Goal: Transaction & Acquisition: Purchase product/service

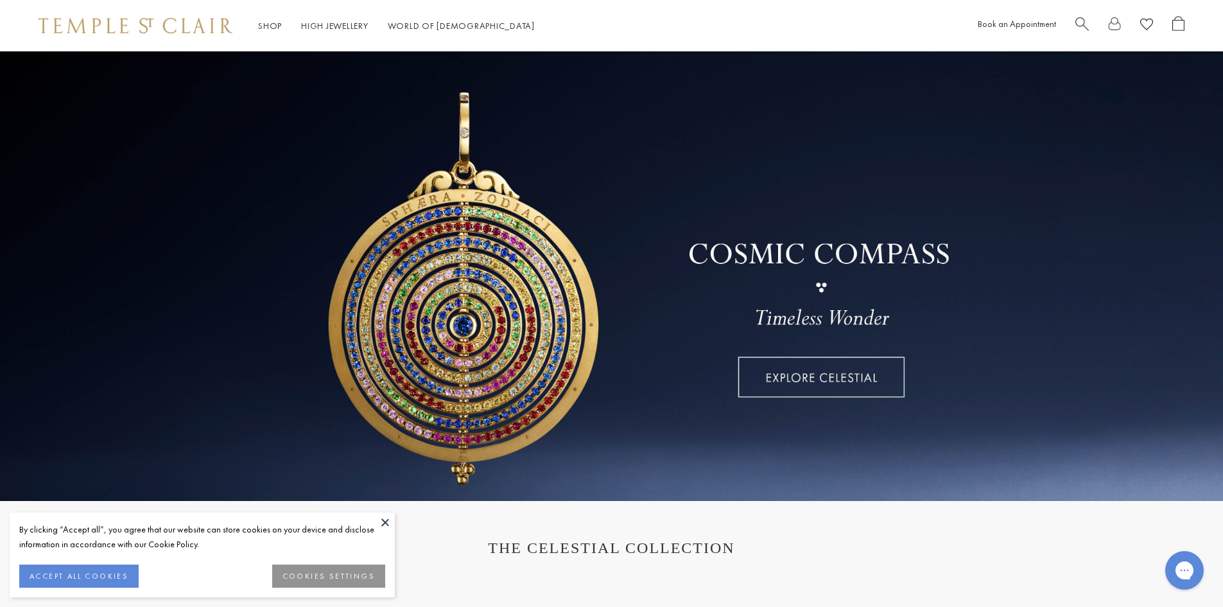
click at [1087, 21] on span "Search" at bounding box center [1081, 22] width 13 height 13
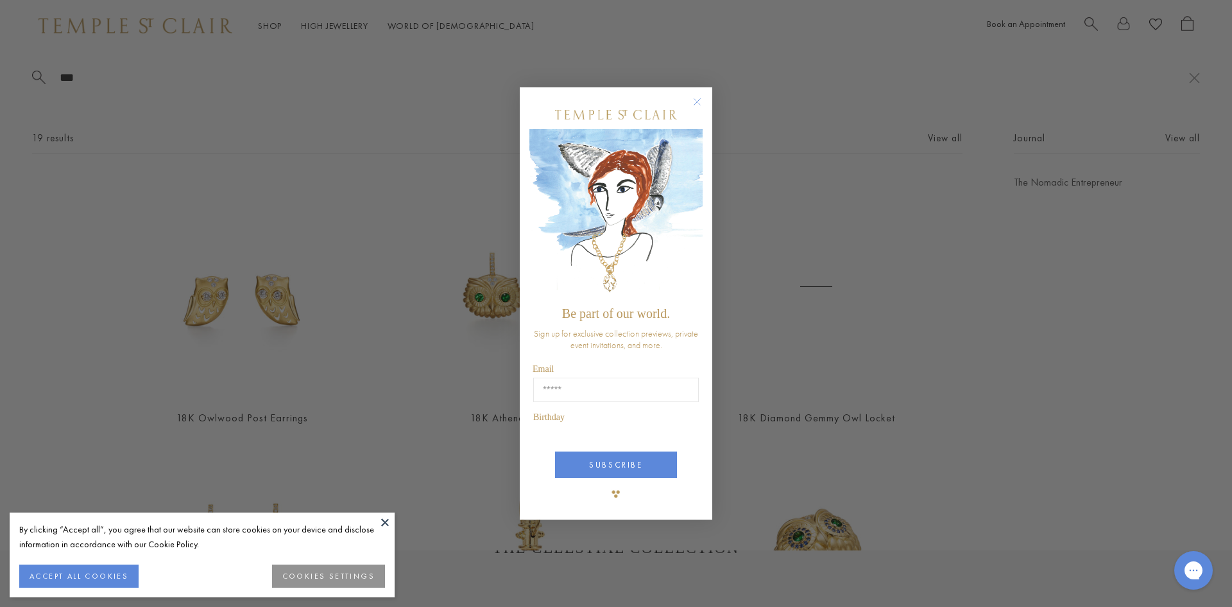
type input "***"
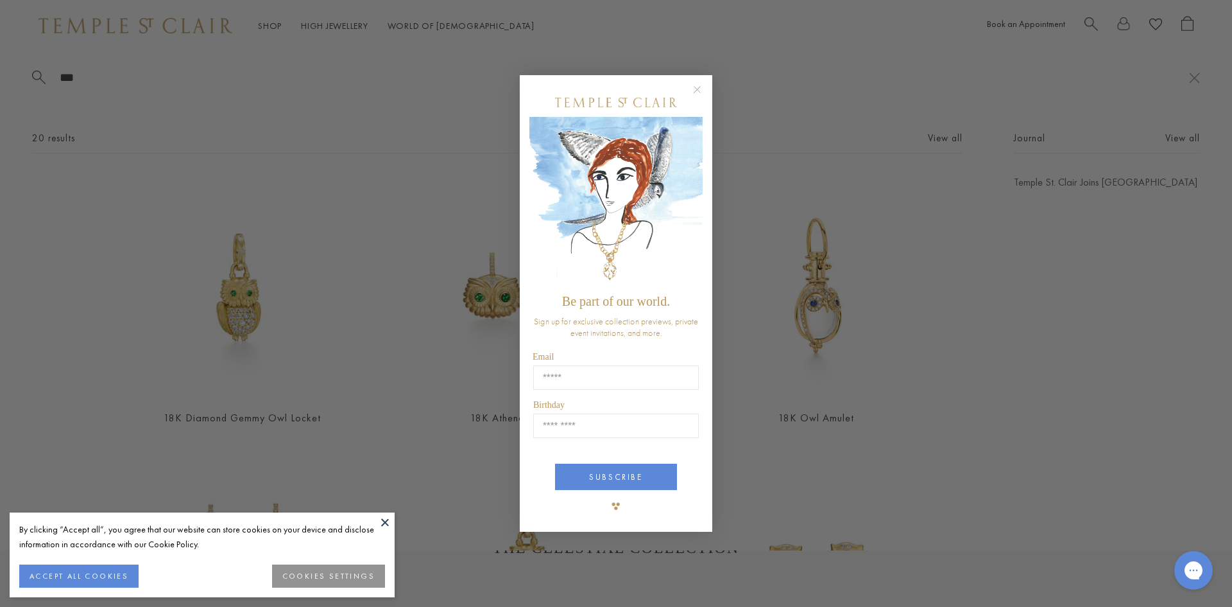
click at [698, 89] on circle "Close dialog" at bounding box center [697, 89] width 15 height 15
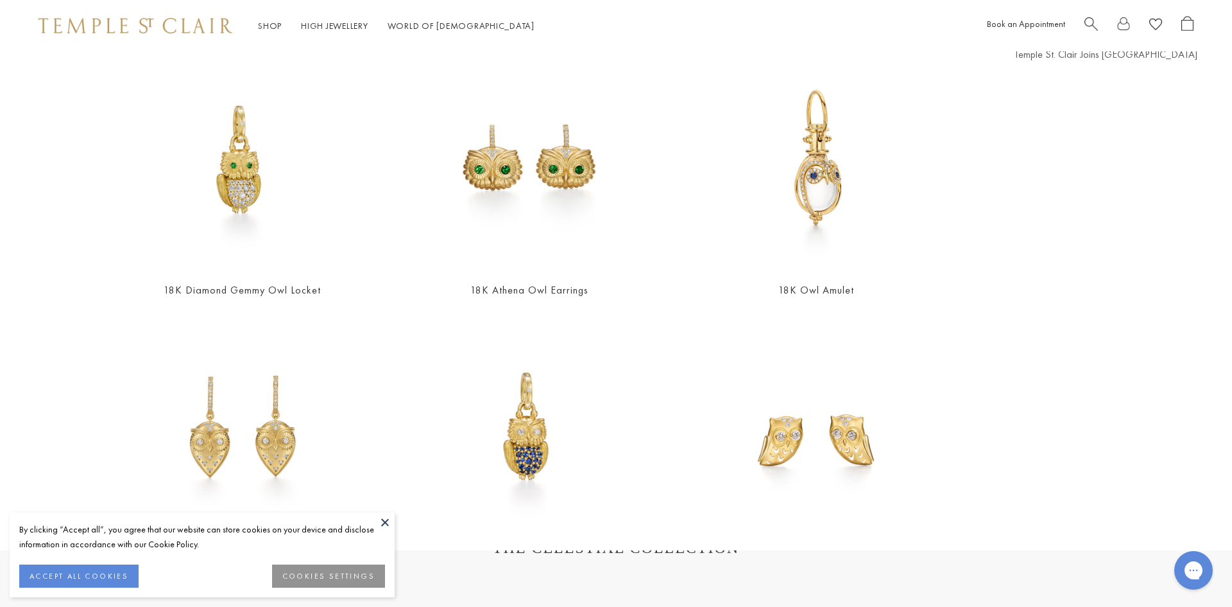
scroll to position [128, 0]
click at [384, 521] on button at bounding box center [384, 521] width 19 height 19
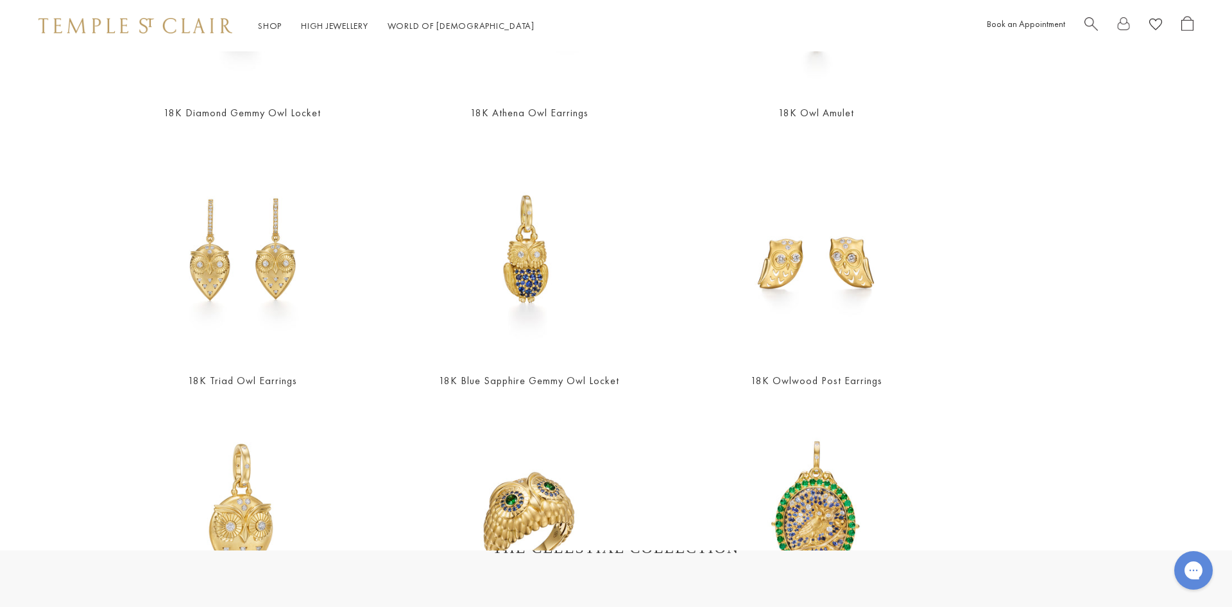
scroll to position [257, 0]
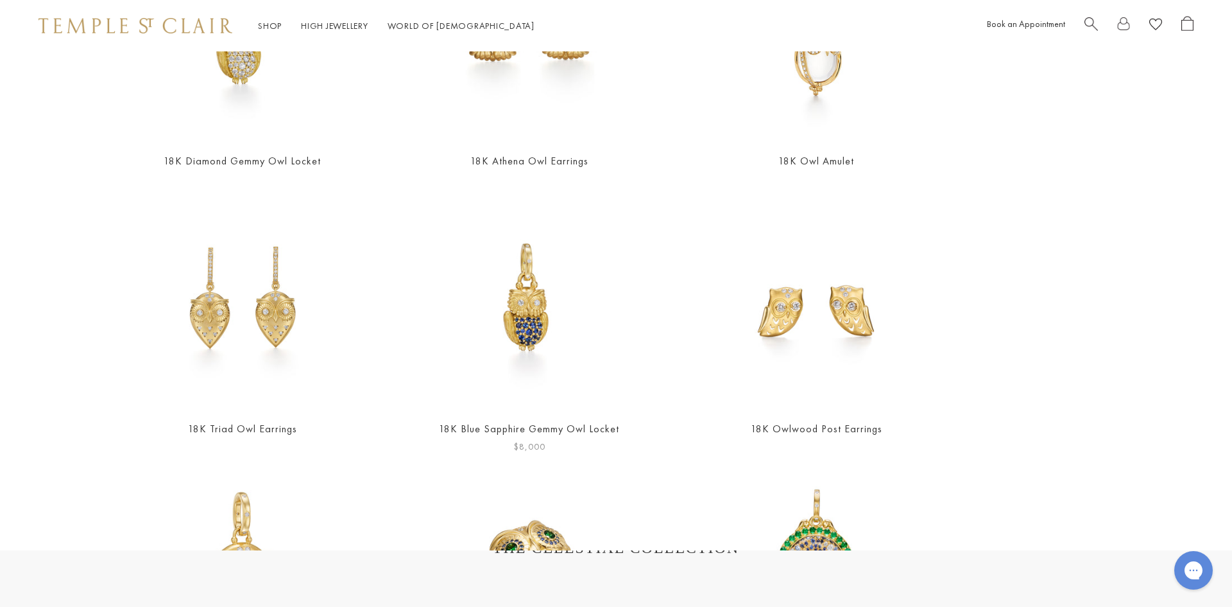
click at [499, 322] on img at bounding box center [529, 297] width 223 height 223
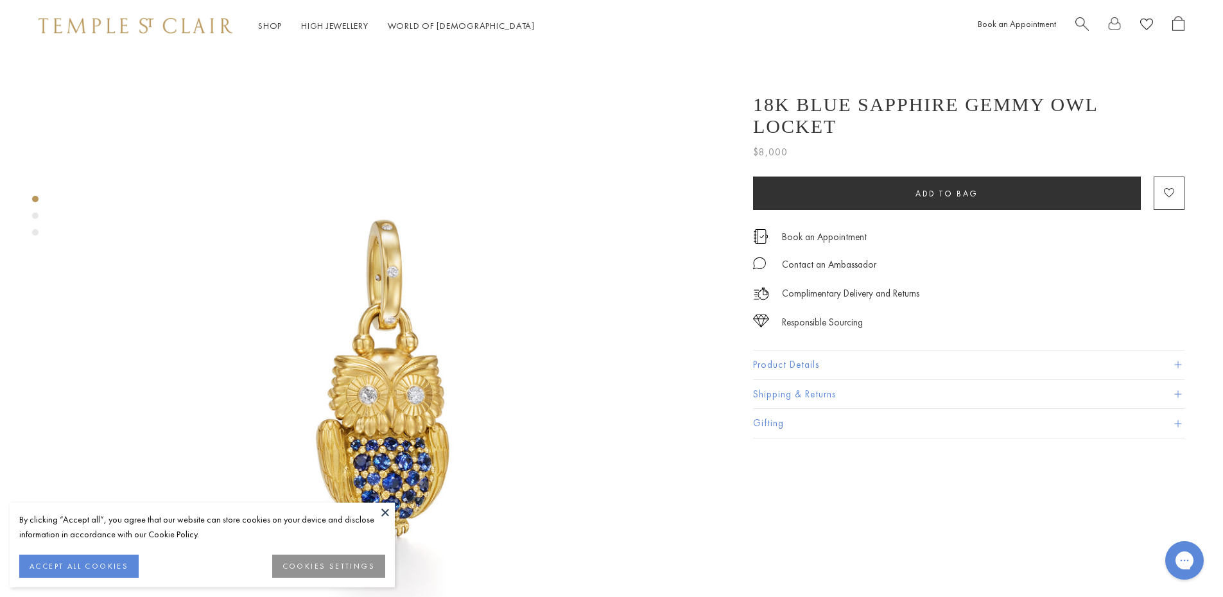
click at [381, 512] on button at bounding box center [384, 512] width 19 height 19
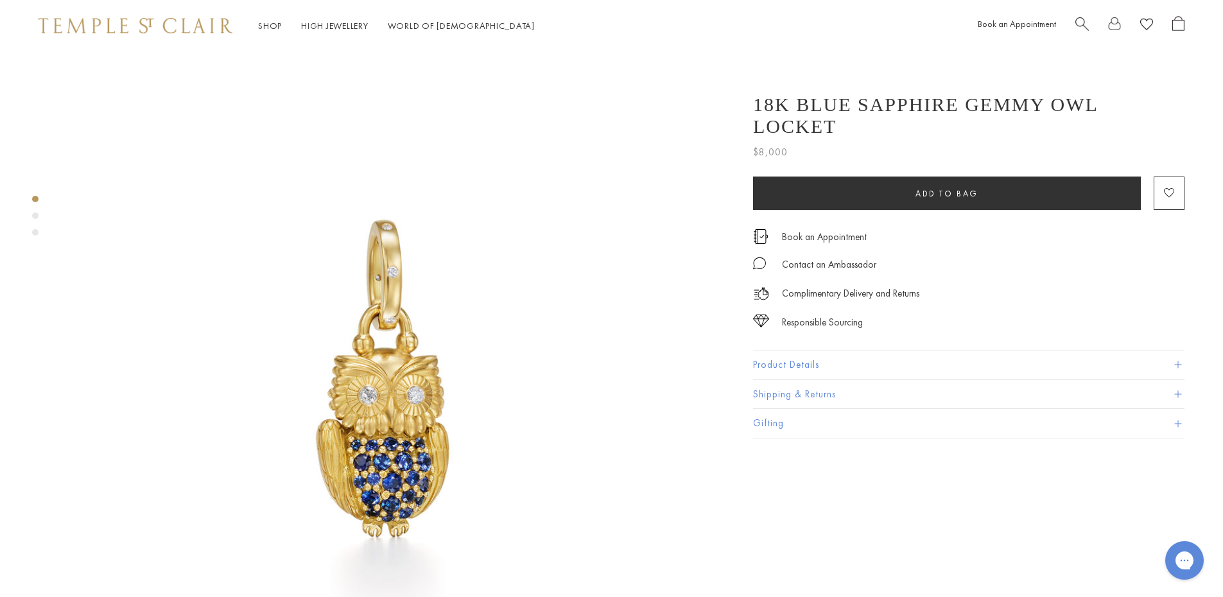
click at [1152, 350] on button "Product Details" at bounding box center [968, 364] width 431 height 29
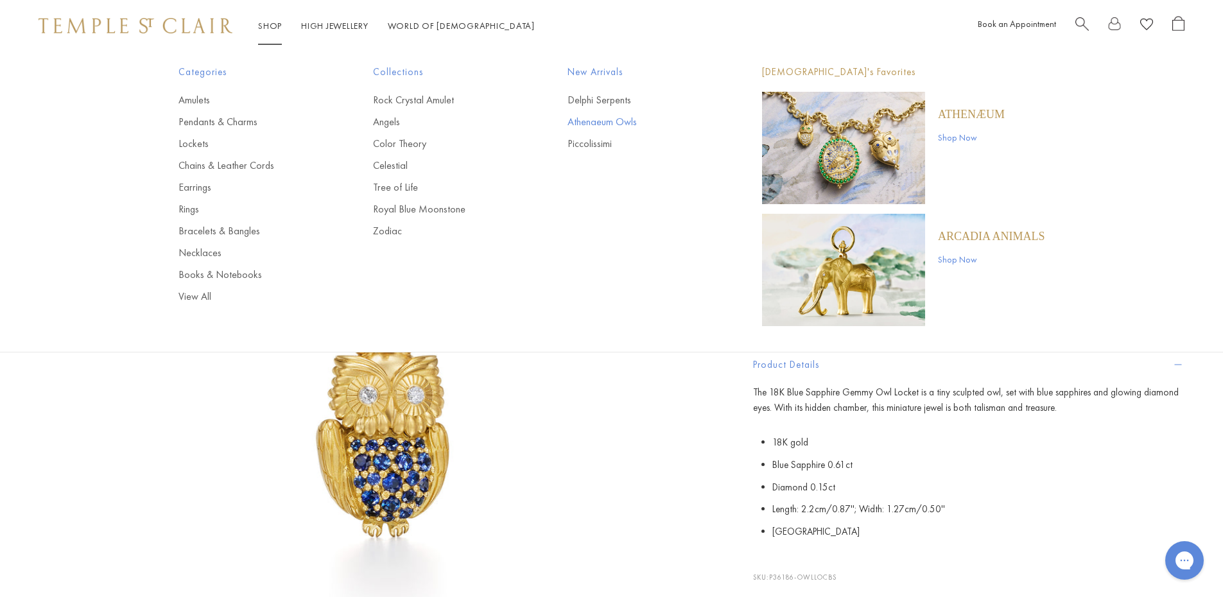
click at [602, 125] on link "Athenaeum Owls" at bounding box center [638, 122] width 143 height 14
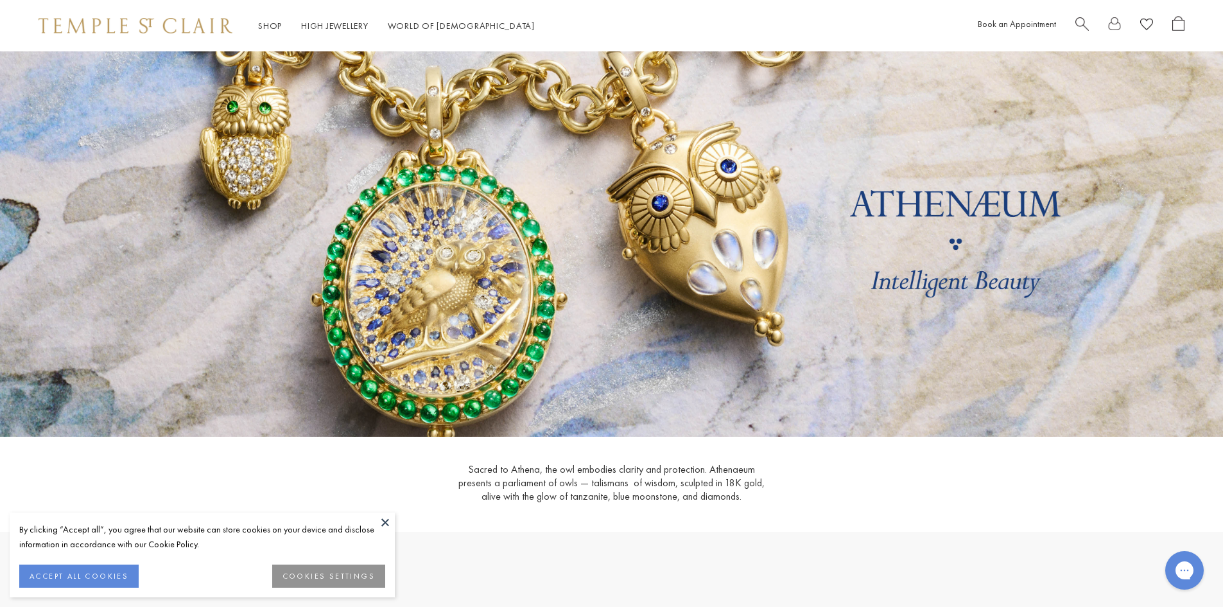
click at [383, 522] on button at bounding box center [384, 521] width 19 height 19
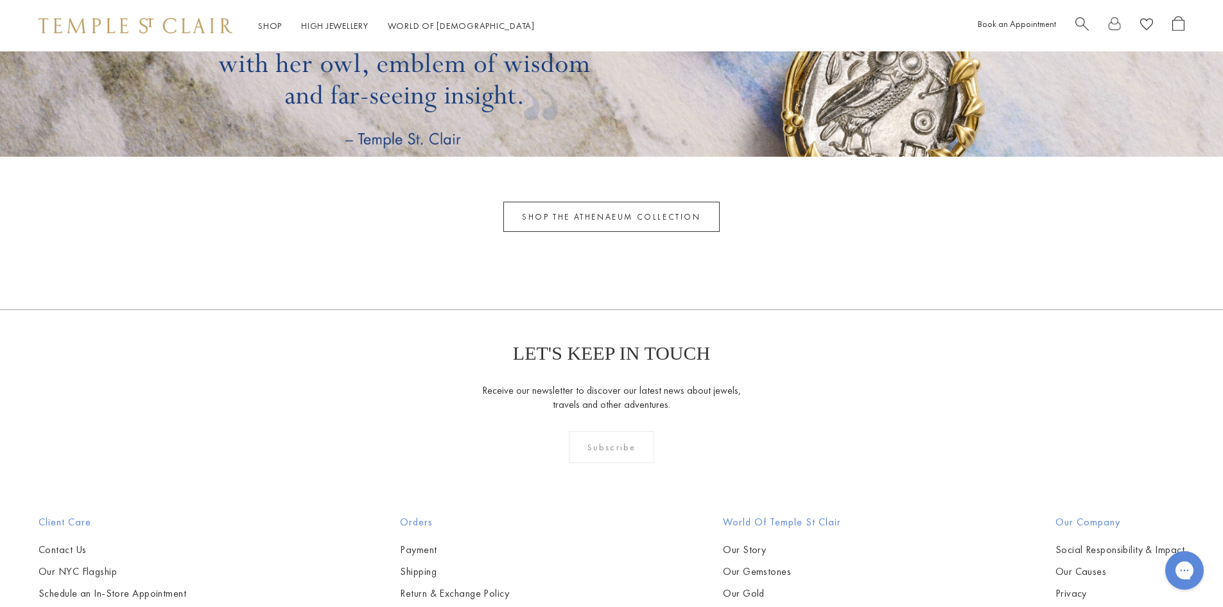
scroll to position [4493, 0]
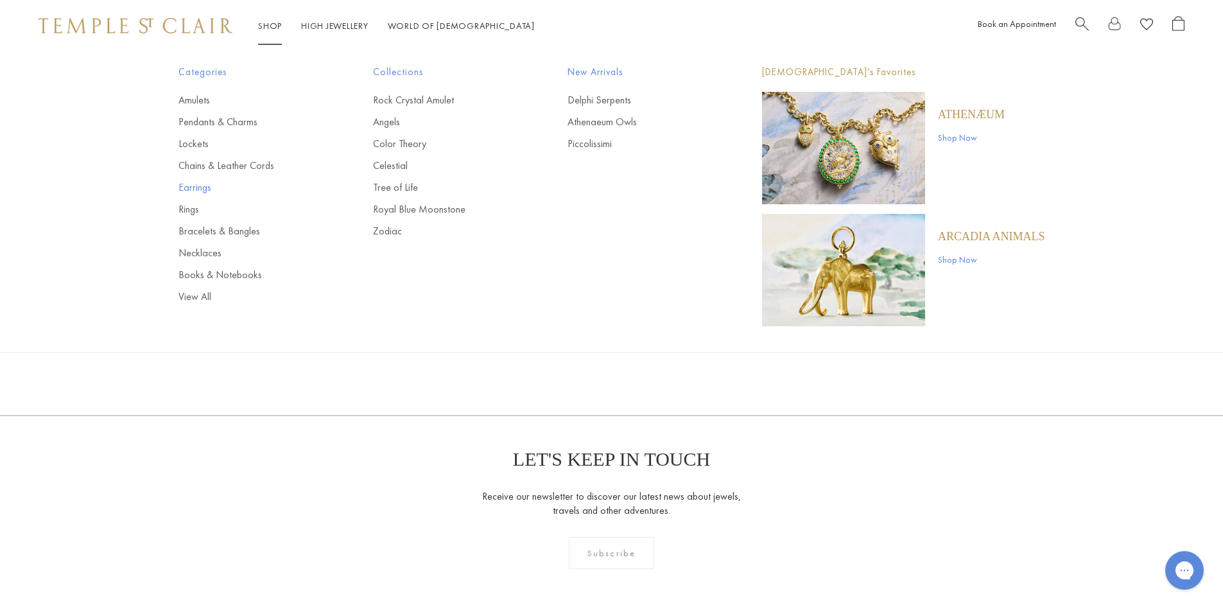
click at [203, 190] on link "Earrings" at bounding box center [249, 187] width 143 height 14
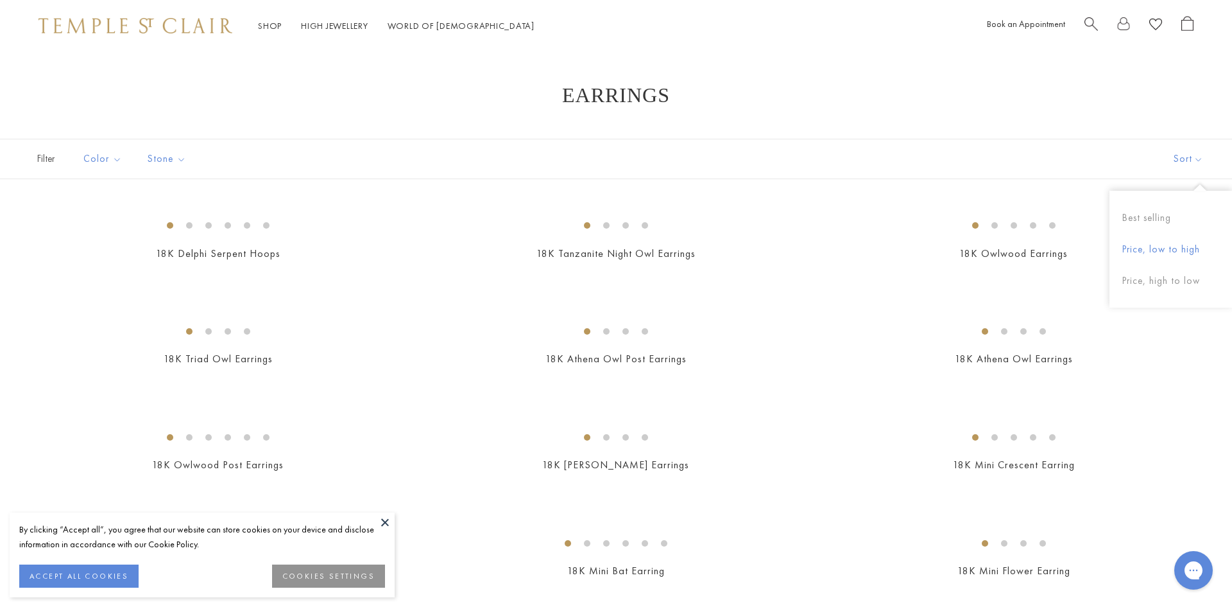
click at [1170, 249] on button "Price, low to high" at bounding box center [1171, 249] width 123 height 31
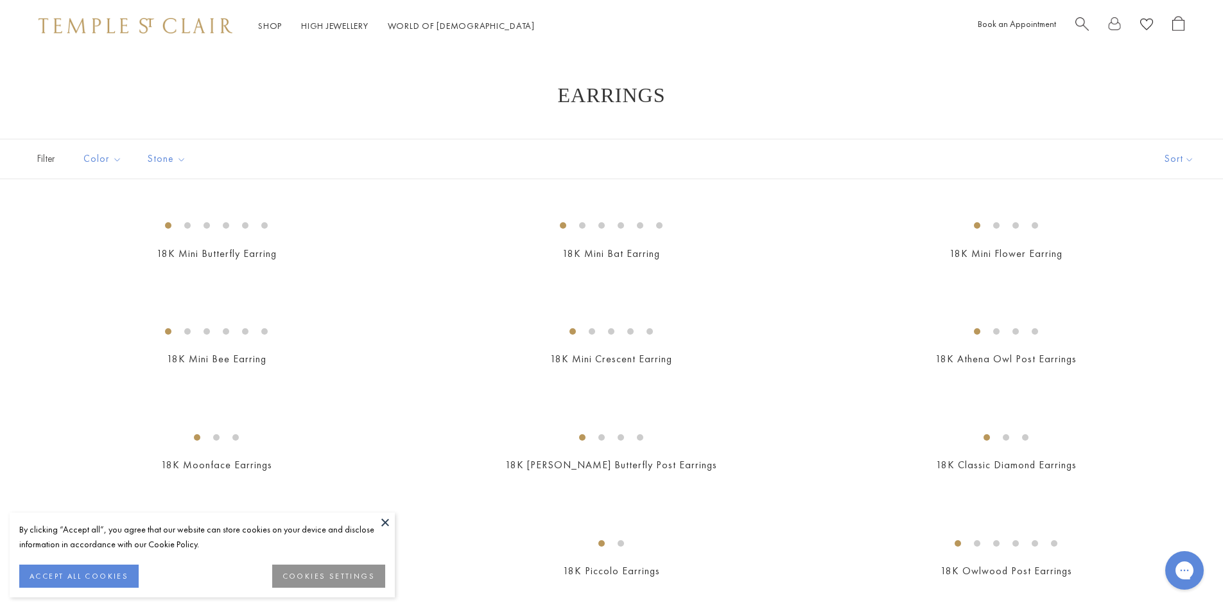
click at [381, 524] on button at bounding box center [384, 521] width 19 height 19
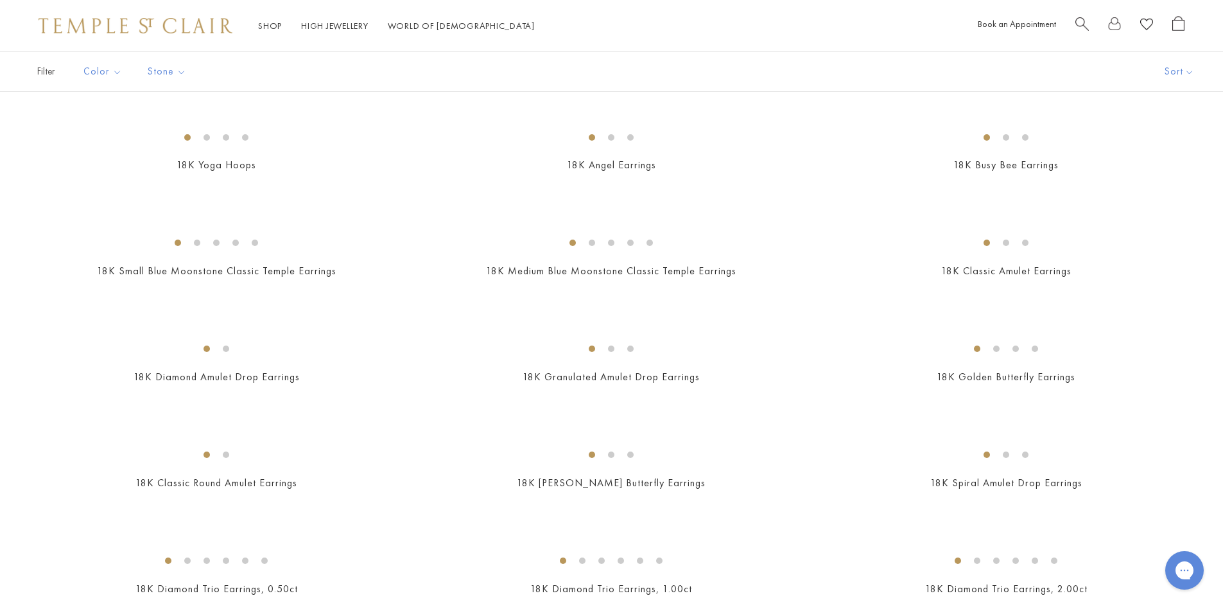
scroll to position [513, 0]
